Goal: Task Accomplishment & Management: Complete application form

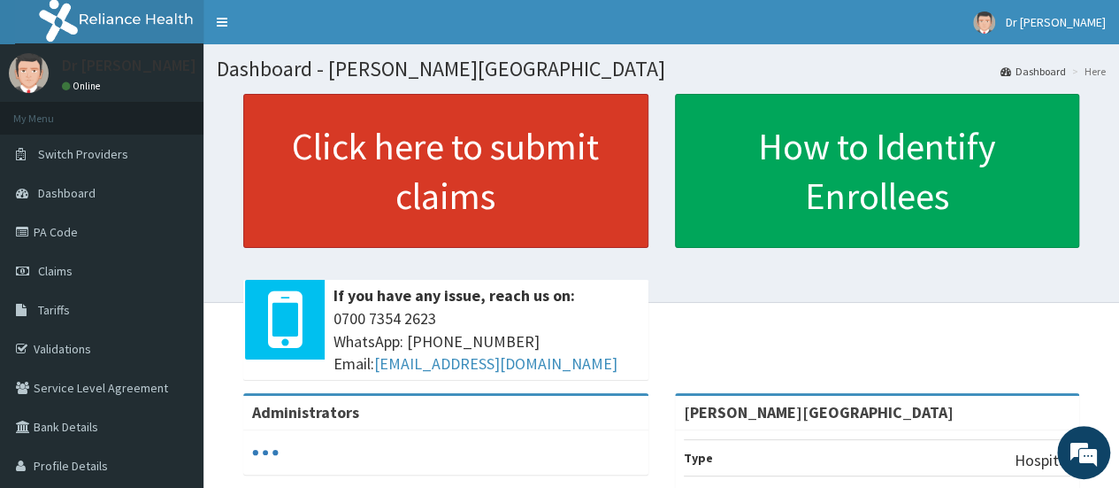
click at [507, 204] on link "Click here to submit claims" at bounding box center [445, 171] width 405 height 154
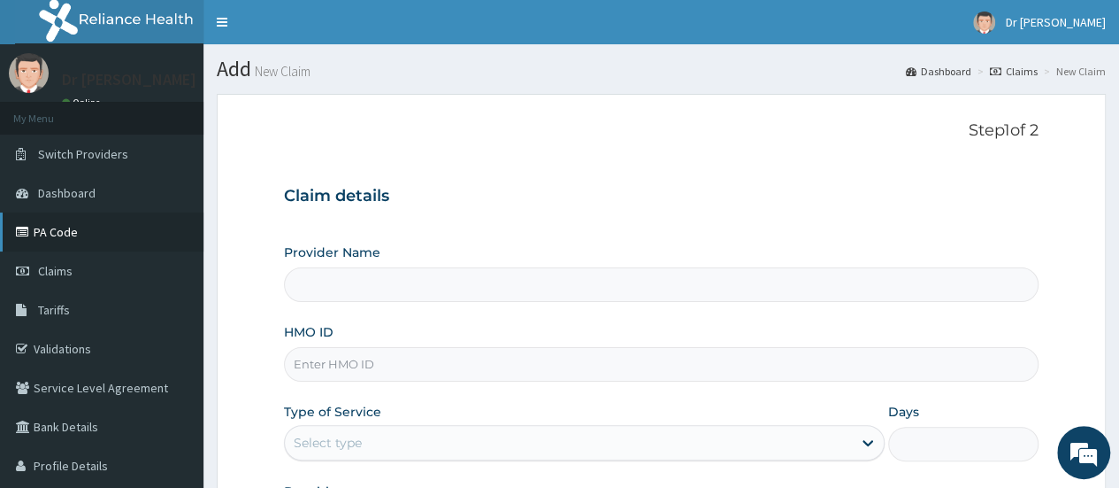
type input "[PERSON_NAME][GEOGRAPHIC_DATA]"
click at [106, 237] on link "PA Code" at bounding box center [102, 231] width 204 height 39
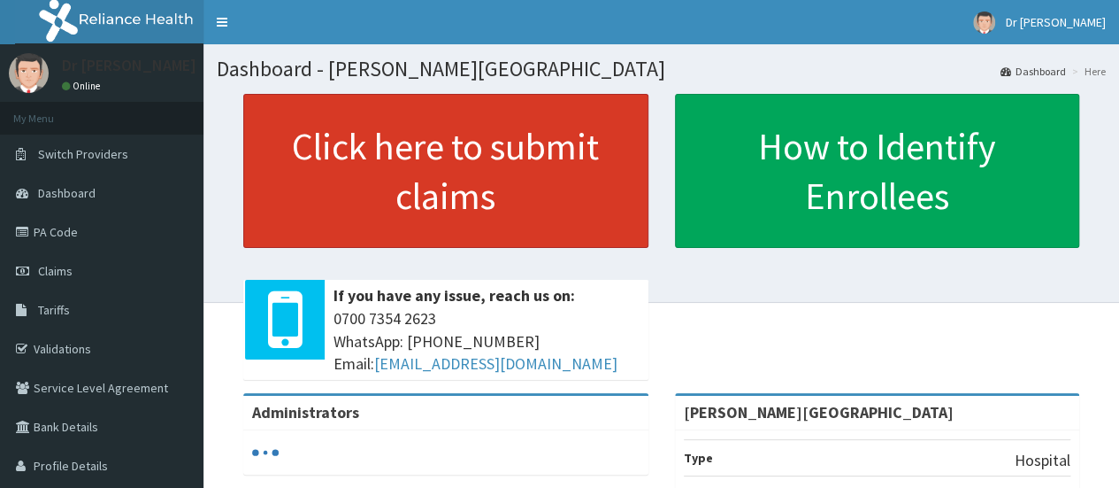
click at [510, 200] on link "Click here to submit claims" at bounding box center [445, 171] width 405 height 154
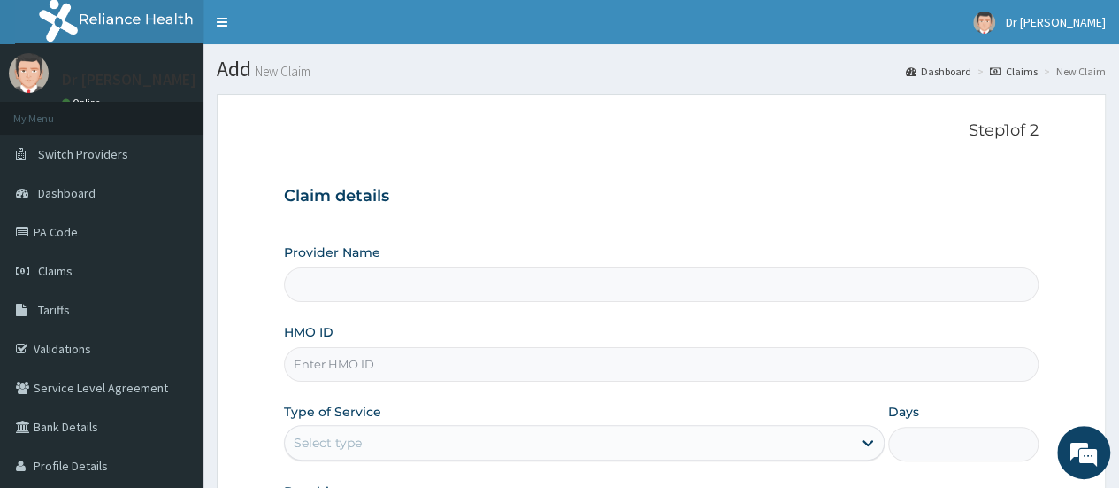
type input "[PERSON_NAME][GEOGRAPHIC_DATA]"
click at [397, 362] on input "HMO ID" at bounding box center [661, 364] width 755 height 35
type input "ova/10002/a"
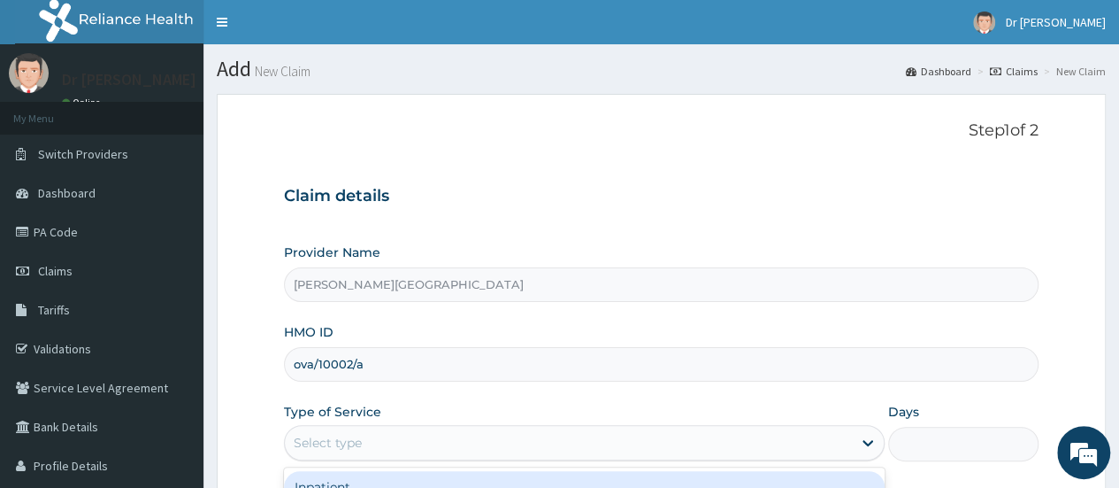
click at [396, 439] on div "Select type" at bounding box center [568, 442] width 567 height 28
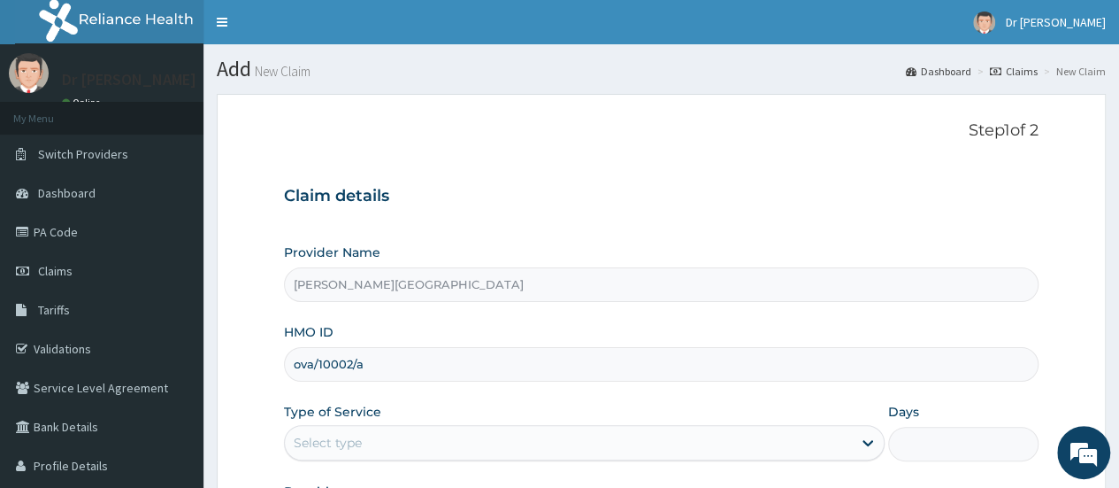
click at [1119, 365] on section "Step 1 of 2 Claim details Provider Name Smith Medical Centre HMO ID ova/10002/a…" at bounding box center [662, 381] width 916 height 601
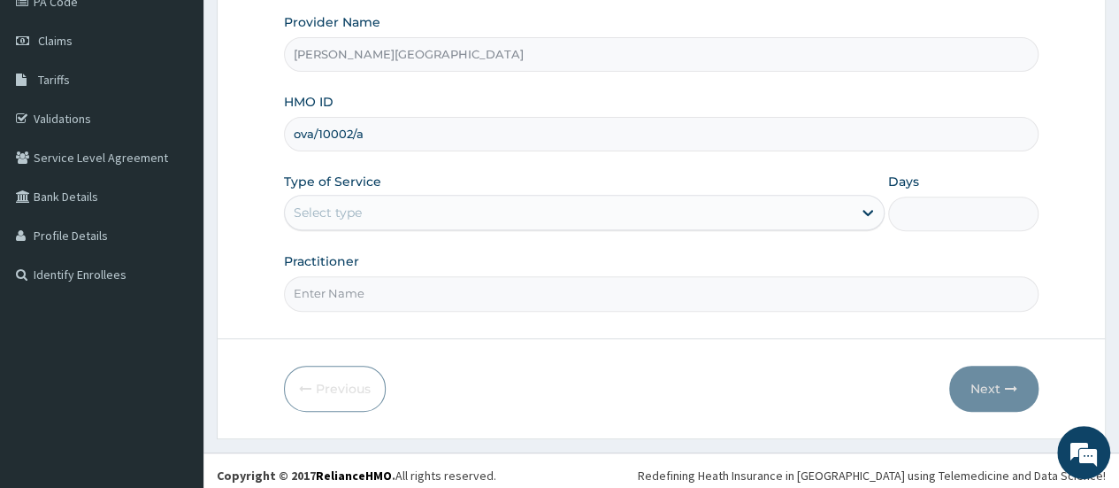
scroll to position [235, 0]
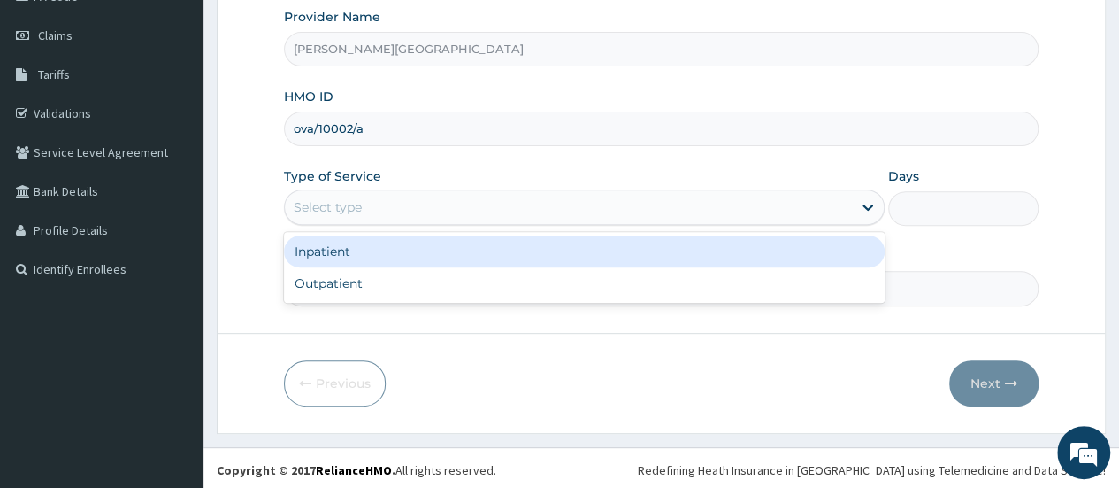
click at [457, 203] on div "Select type" at bounding box center [568, 207] width 567 height 28
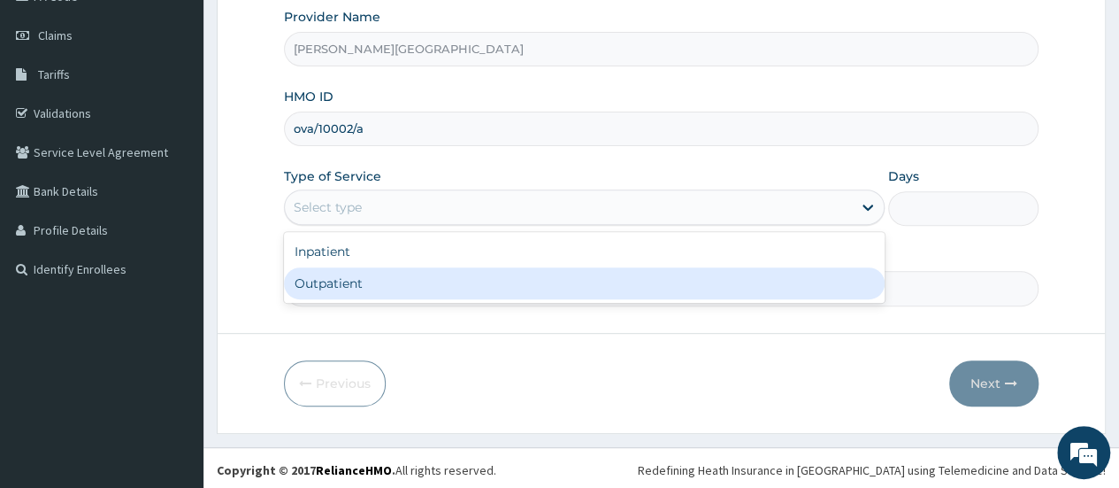
click at [375, 284] on div "Outpatient" at bounding box center [584, 283] width 601 height 32
type input "1"
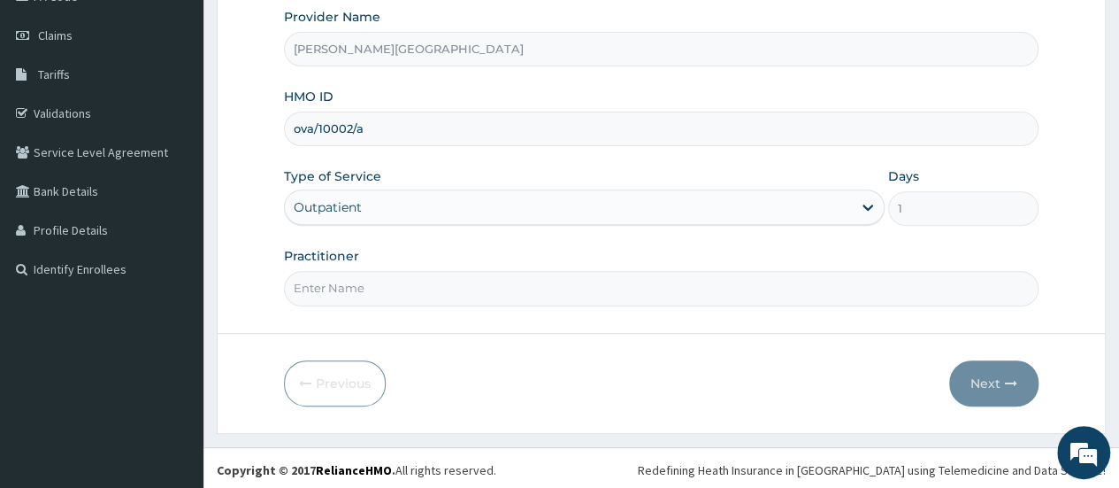
click at [375, 284] on input "Practitioner" at bounding box center [661, 288] width 755 height 35
type input "DR W..A.SMITH"
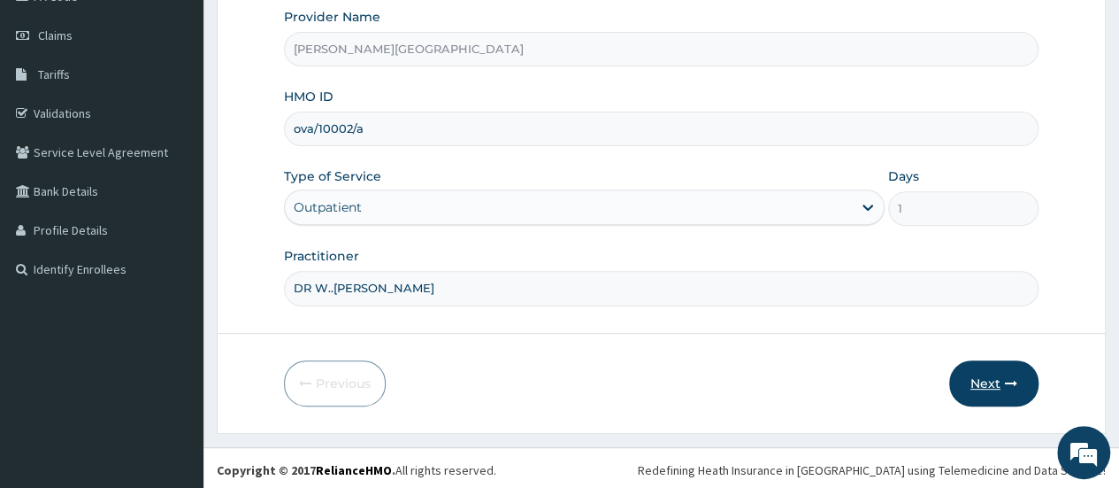
click at [986, 388] on button "Next" at bounding box center [994, 383] width 89 height 46
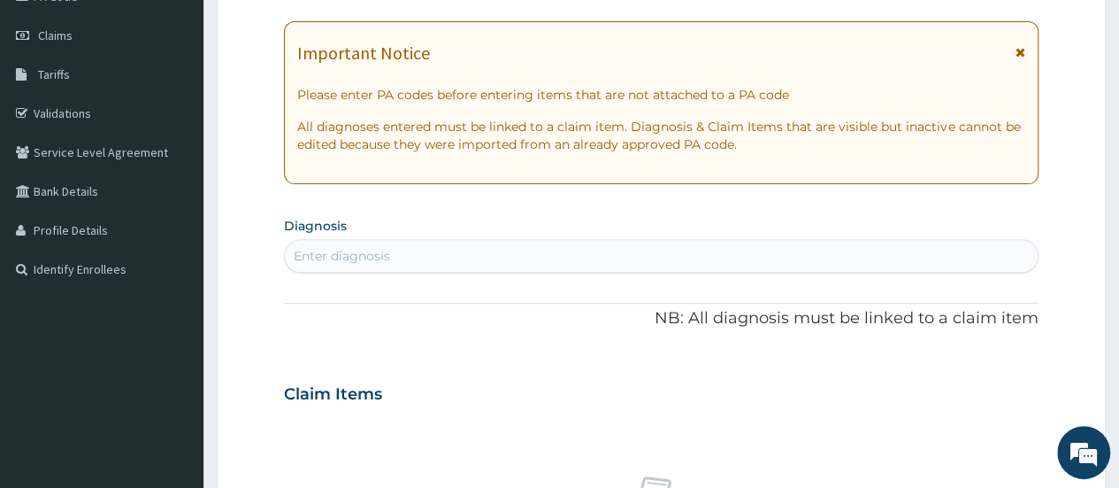
scroll to position [0, 0]
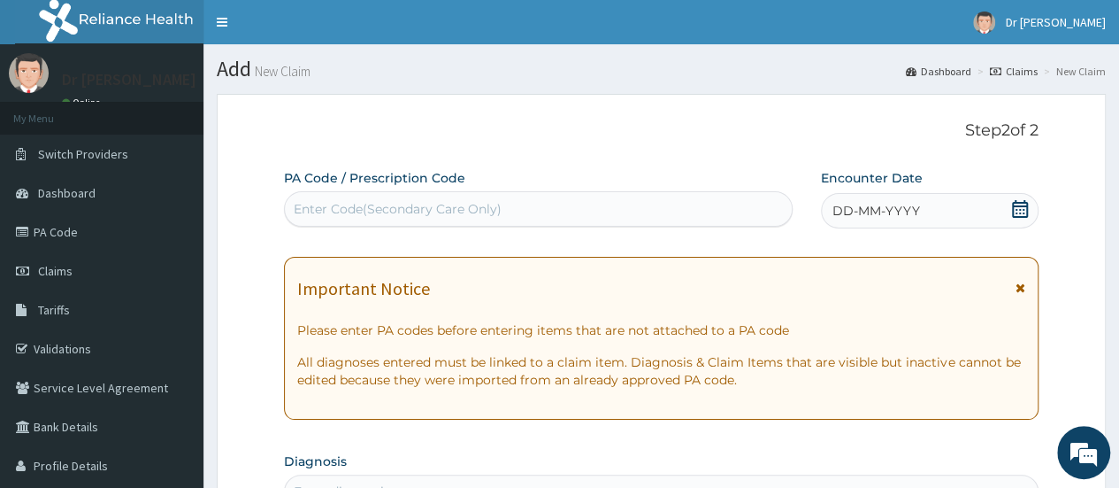
click at [373, 211] on div "Enter Code(Secondary Care Only)" at bounding box center [398, 209] width 208 height 18
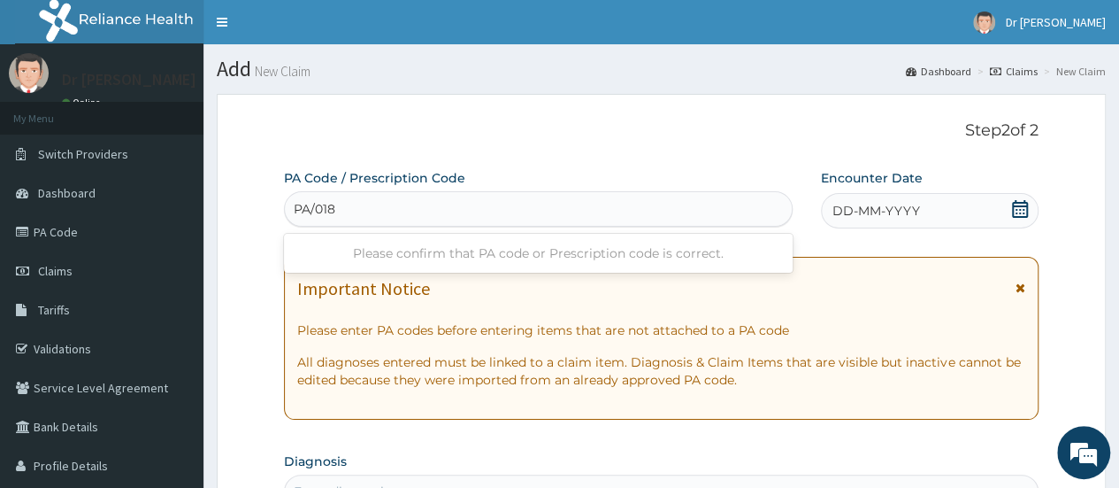
type input "PA/018"
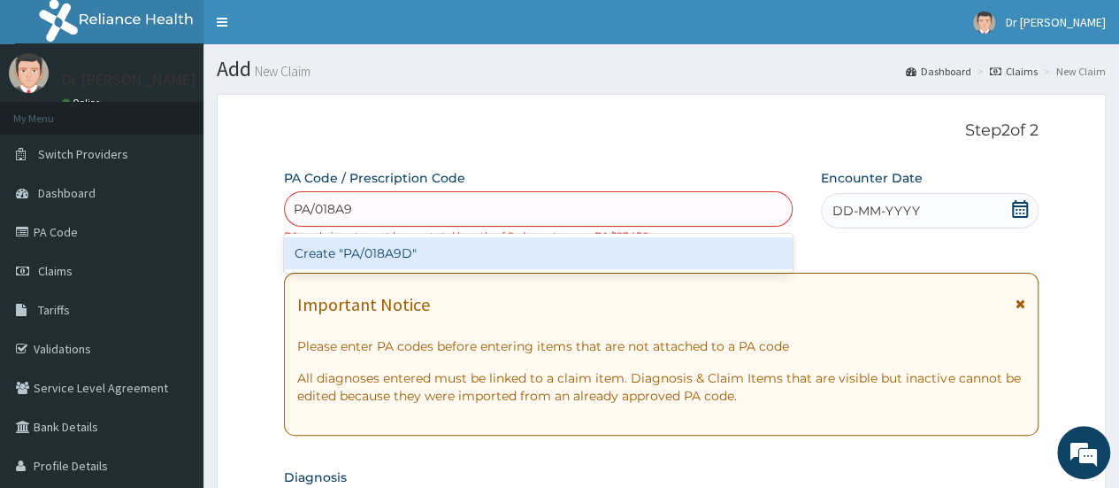
type input "PA/018A9D"
click at [386, 256] on div "Create "PA/018A9D"" at bounding box center [538, 253] width 508 height 32
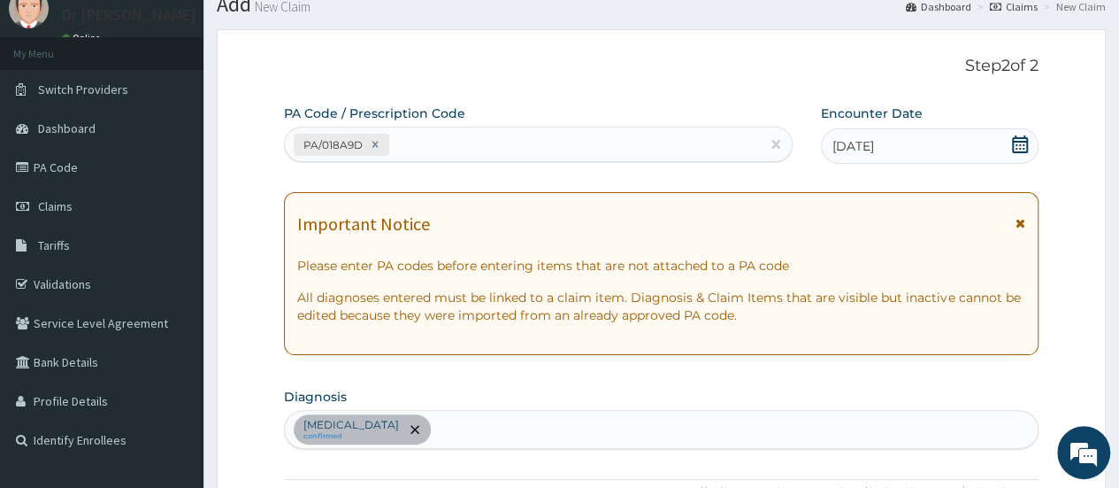
scroll to position [491, 0]
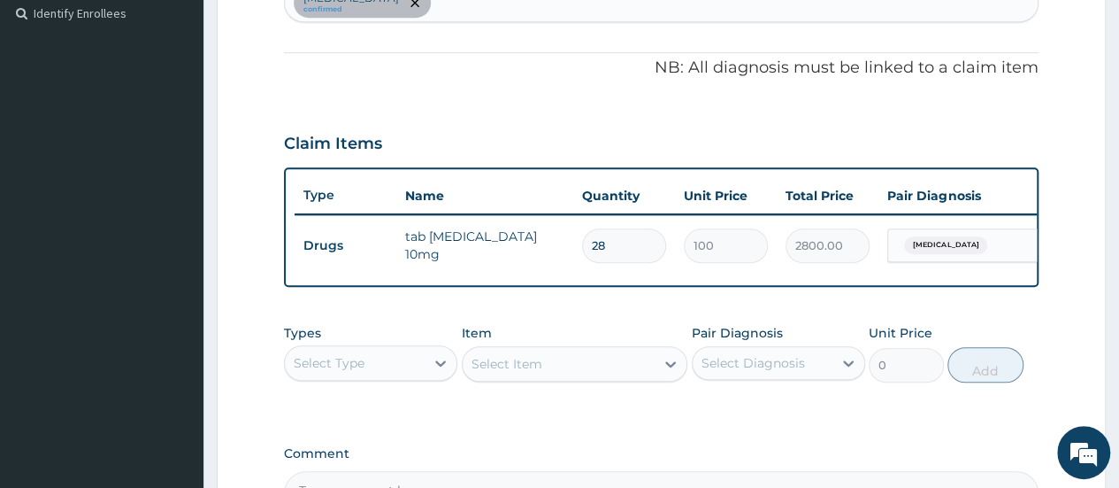
click at [591, 370] on div "Select Item" at bounding box center [575, 363] width 227 height 35
click at [818, 375] on div "Select Diagnosis" at bounding box center [763, 363] width 140 height 28
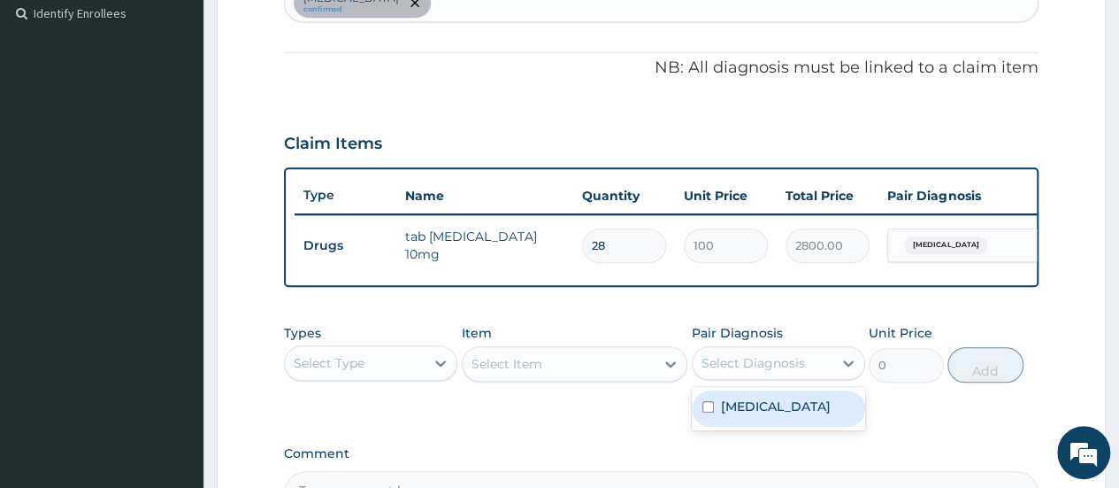
click at [818, 375] on div "Select Diagnosis" at bounding box center [763, 363] width 140 height 28
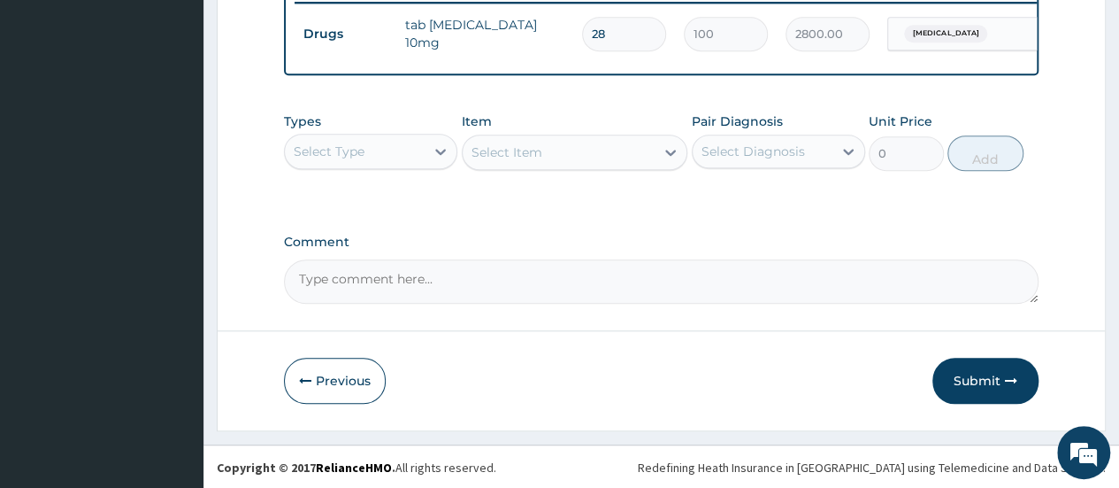
scroll to position [715, 0]
click at [991, 379] on button "Submit" at bounding box center [986, 379] width 106 height 46
